Goal: Task Accomplishment & Management: Use online tool/utility

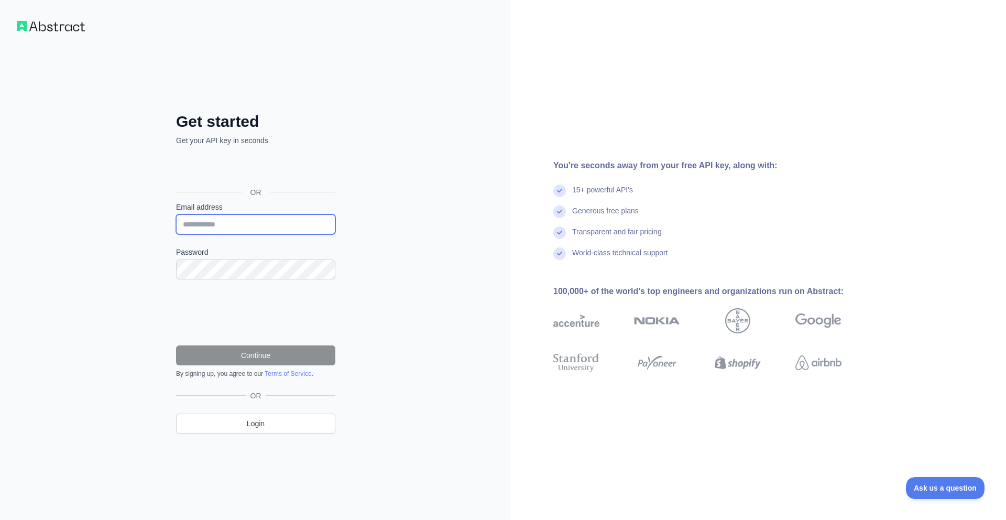
click at [244, 226] on input "Email address" at bounding box center [255, 224] width 159 height 20
click at [419, 206] on div "Get started Get your API key in seconds OR Email address Password Continue By s…" at bounding box center [255, 260] width 511 height 520
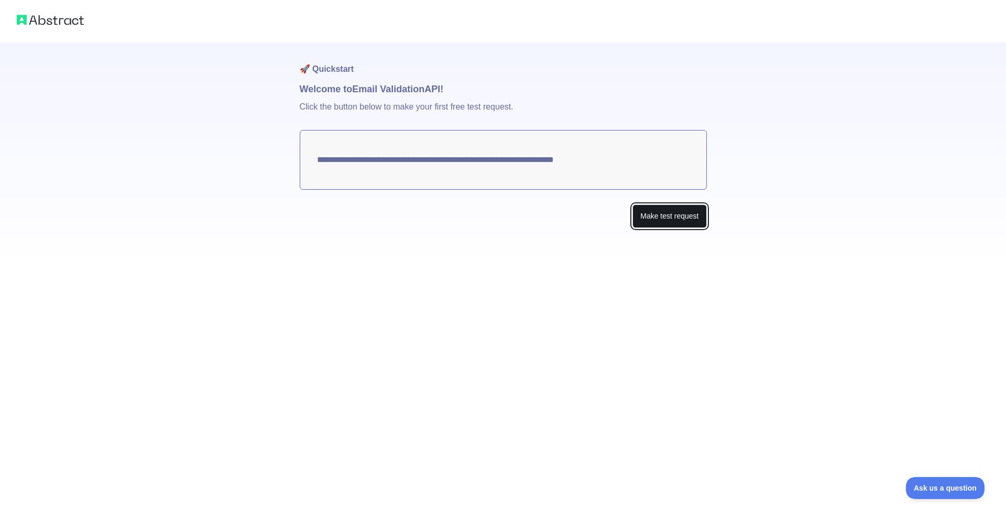
click at [648, 220] on button "Make test request" at bounding box center [670, 216] width 74 height 24
